Goal: Transaction & Acquisition: Purchase product/service

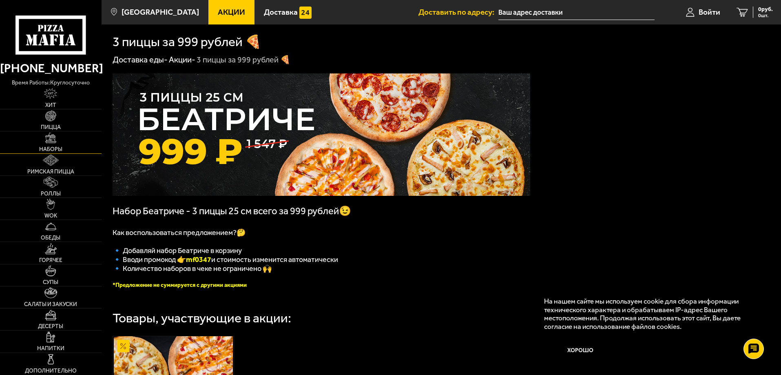
click at [50, 145] on link "Наборы" at bounding box center [50, 142] width 101 height 22
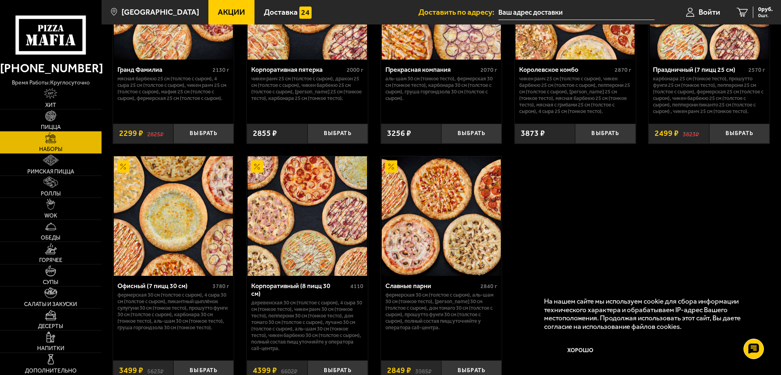
scroll to position [1217, 0]
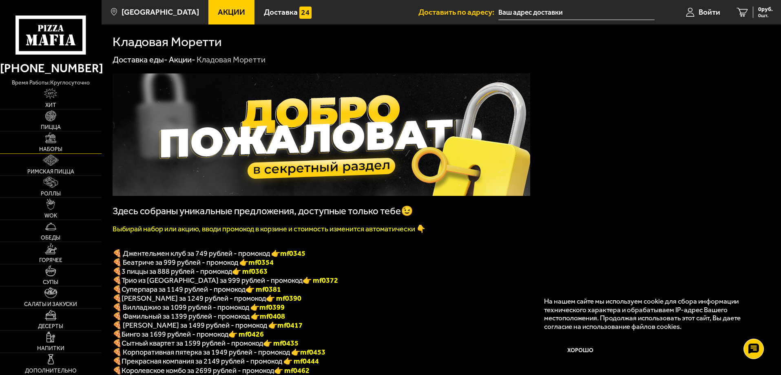
click at [57, 143] on link "Наборы" at bounding box center [50, 142] width 101 height 22
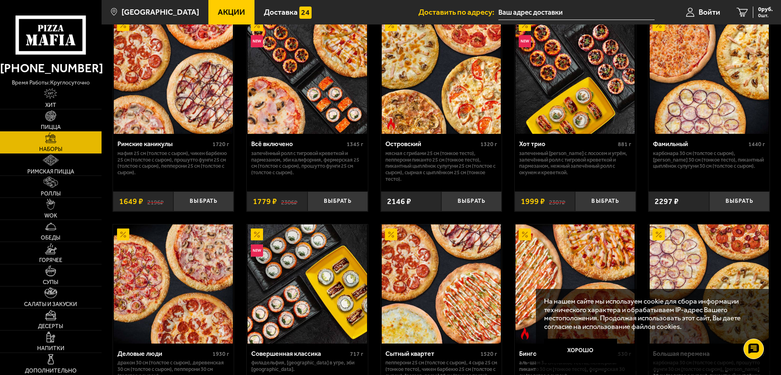
scroll to position [524, 0]
